Goal: Check status: Check status

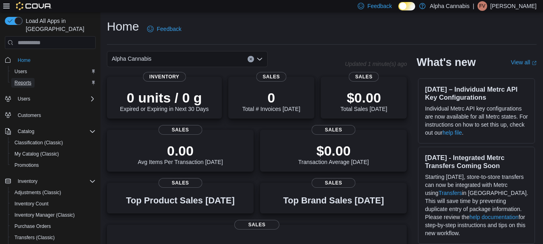
click at [19, 80] on span "Reports" at bounding box center [22, 83] width 17 height 6
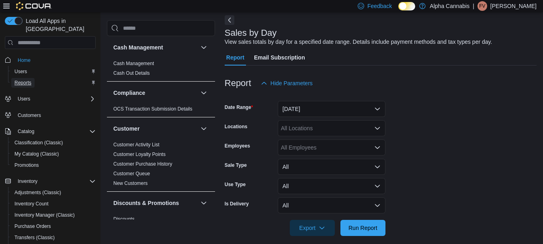
scroll to position [44, 0]
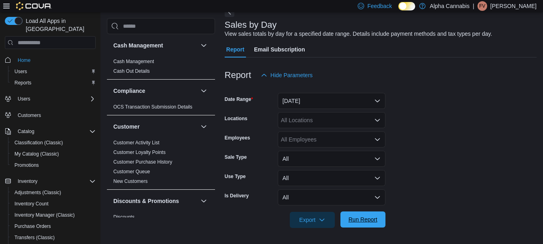
click at [362, 221] on span "Run Report" at bounding box center [363, 220] width 29 height 8
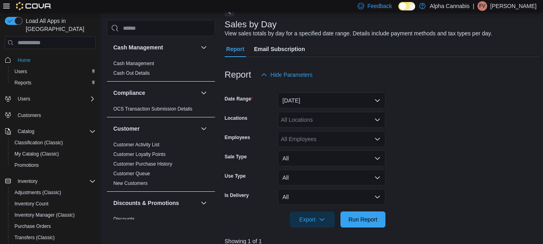
scroll to position [44, 0]
click at [306, 98] on button "[DATE]" at bounding box center [332, 101] width 108 height 16
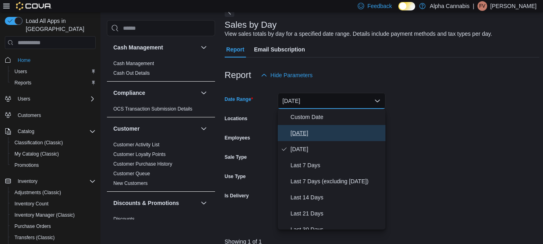
click at [301, 131] on span "[DATE]" at bounding box center [337, 133] width 92 height 10
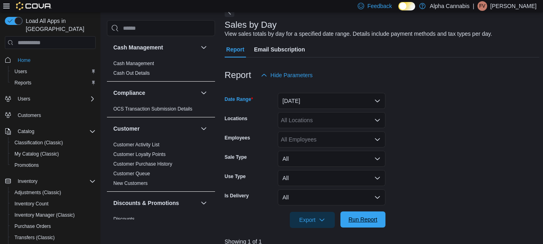
click at [362, 221] on span "Run Report" at bounding box center [363, 220] width 29 height 8
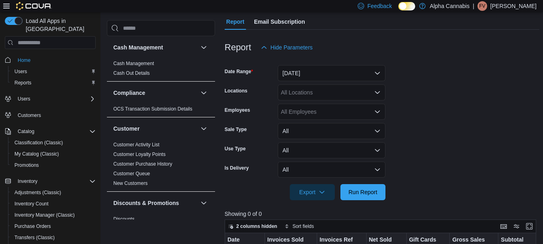
scroll to position [124, 0]
